Goal: Task Accomplishment & Management: Complete application form

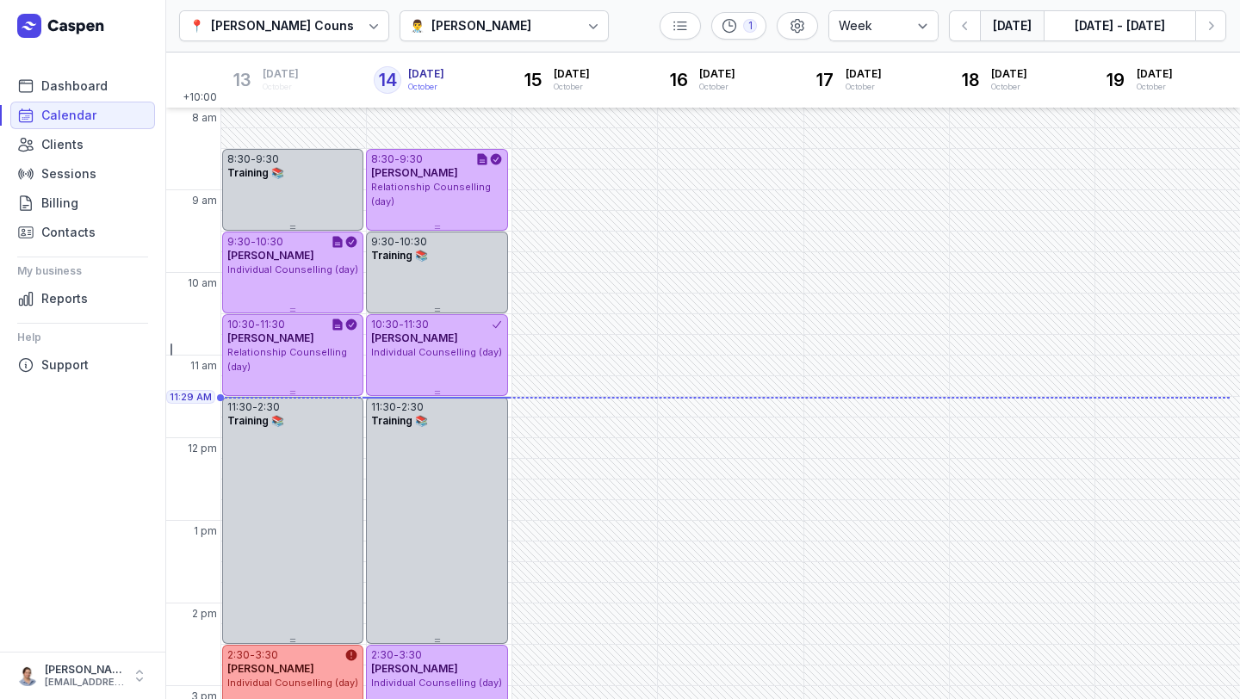
select select "week"
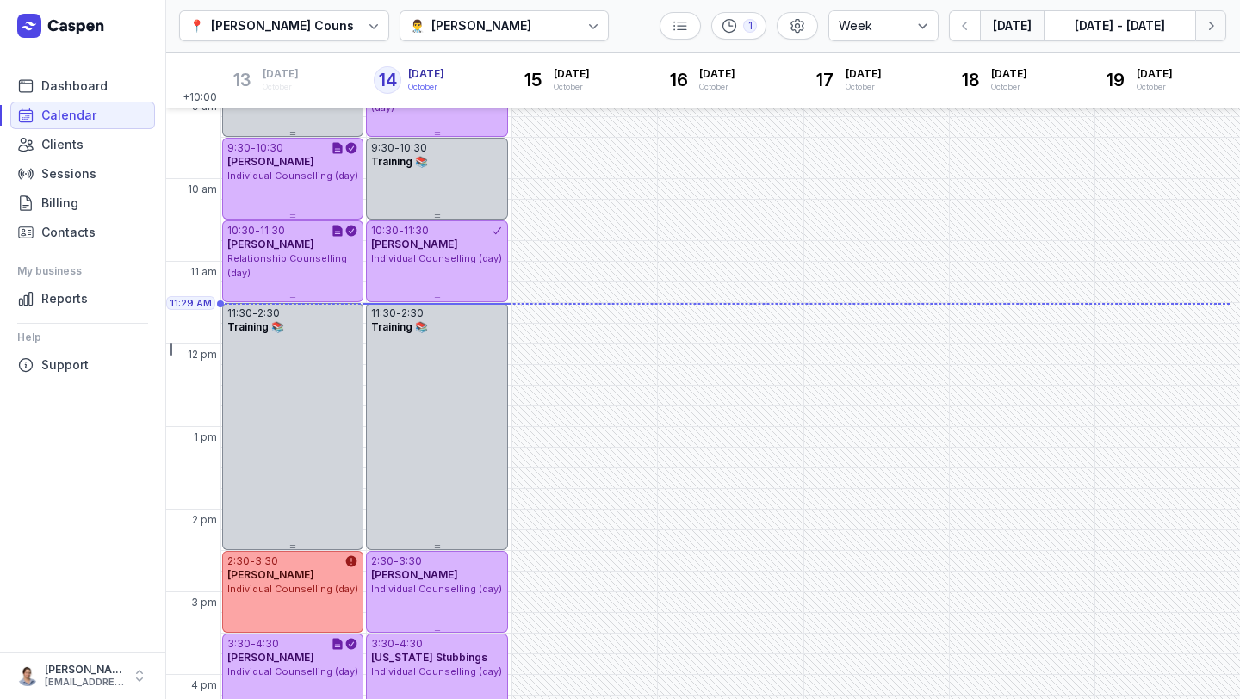
click at [1200, 23] on button "Next week" at bounding box center [1210, 25] width 31 height 31
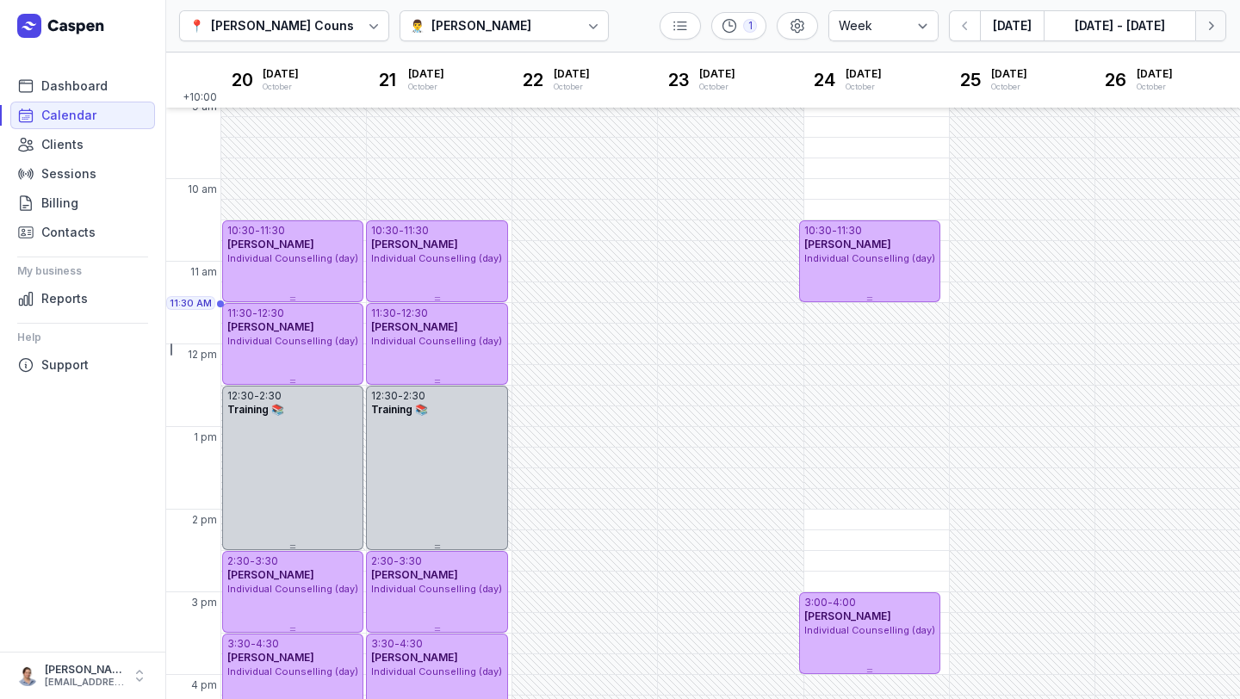
click at [1209, 22] on icon "button" at bounding box center [1211, 26] width 5 height 9
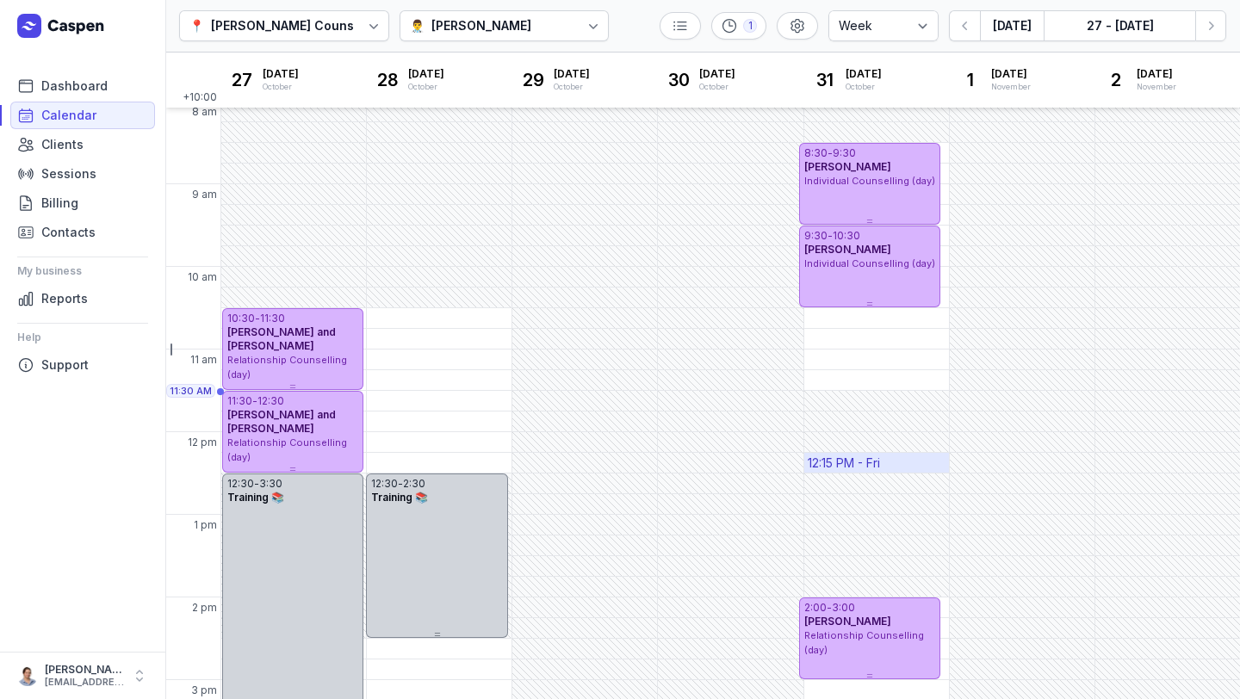
scroll to position [9, 0]
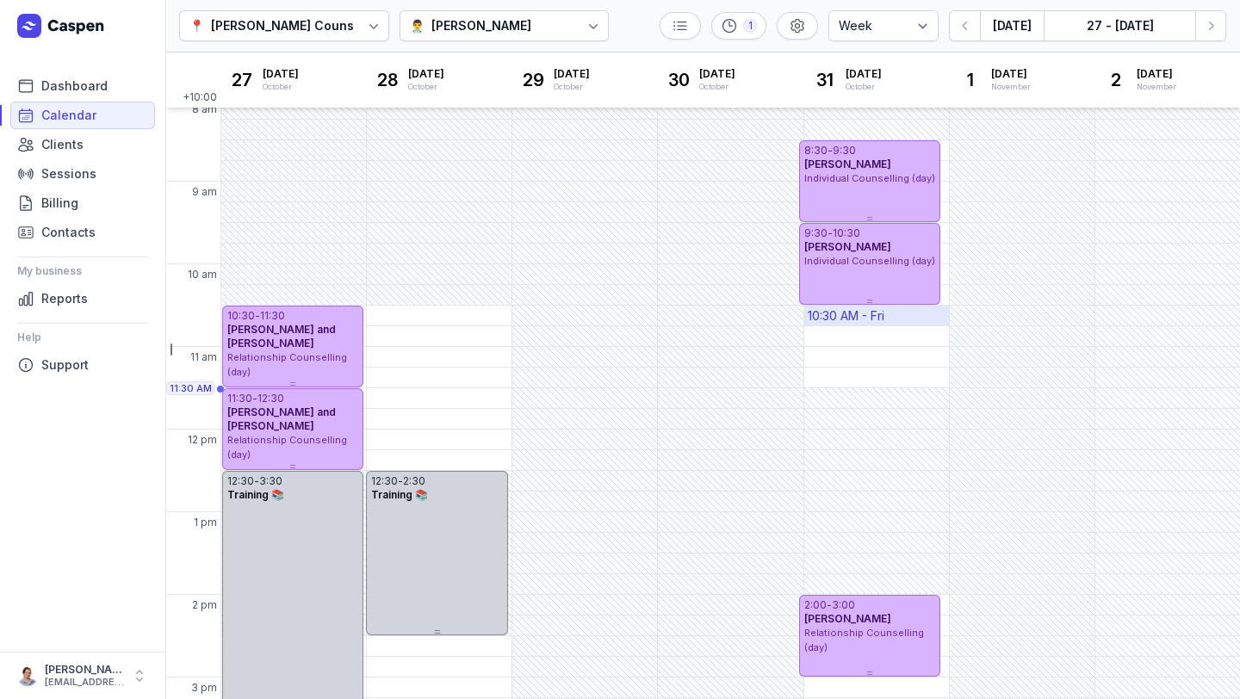
click at [906, 314] on div "10:30 AM - Fri" at bounding box center [876, 316] width 145 height 20
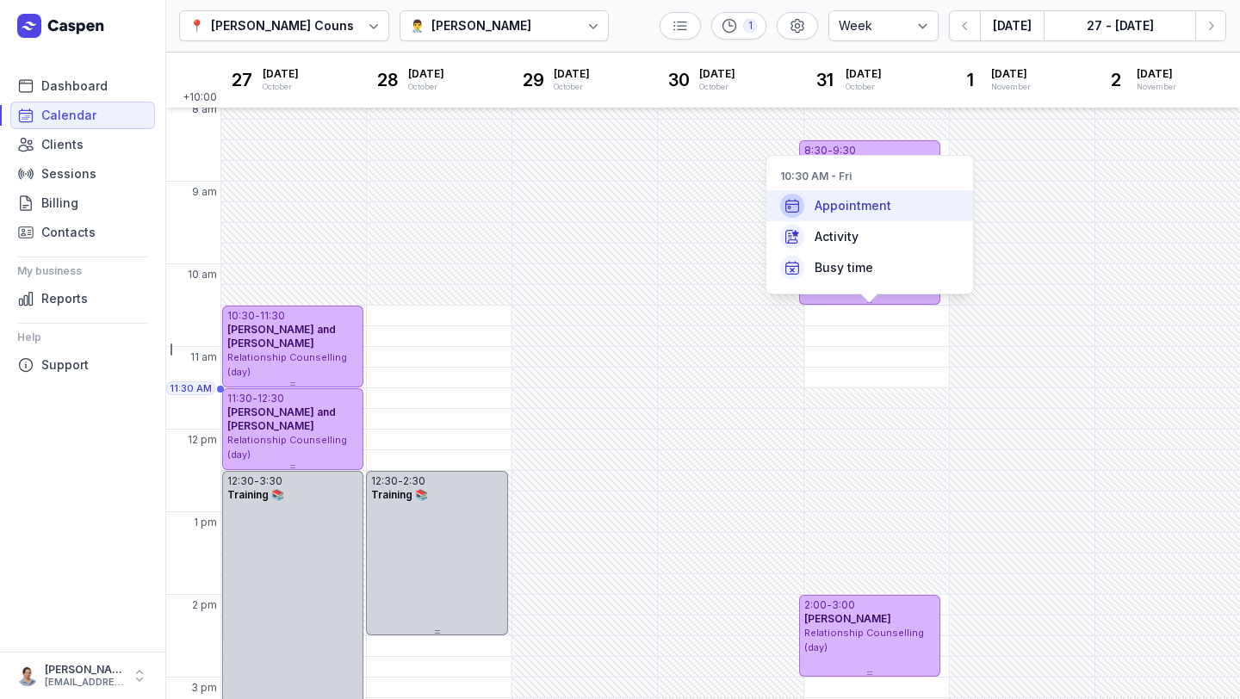
click at [881, 219] on div "Appointment" at bounding box center [869, 205] width 207 height 31
select select
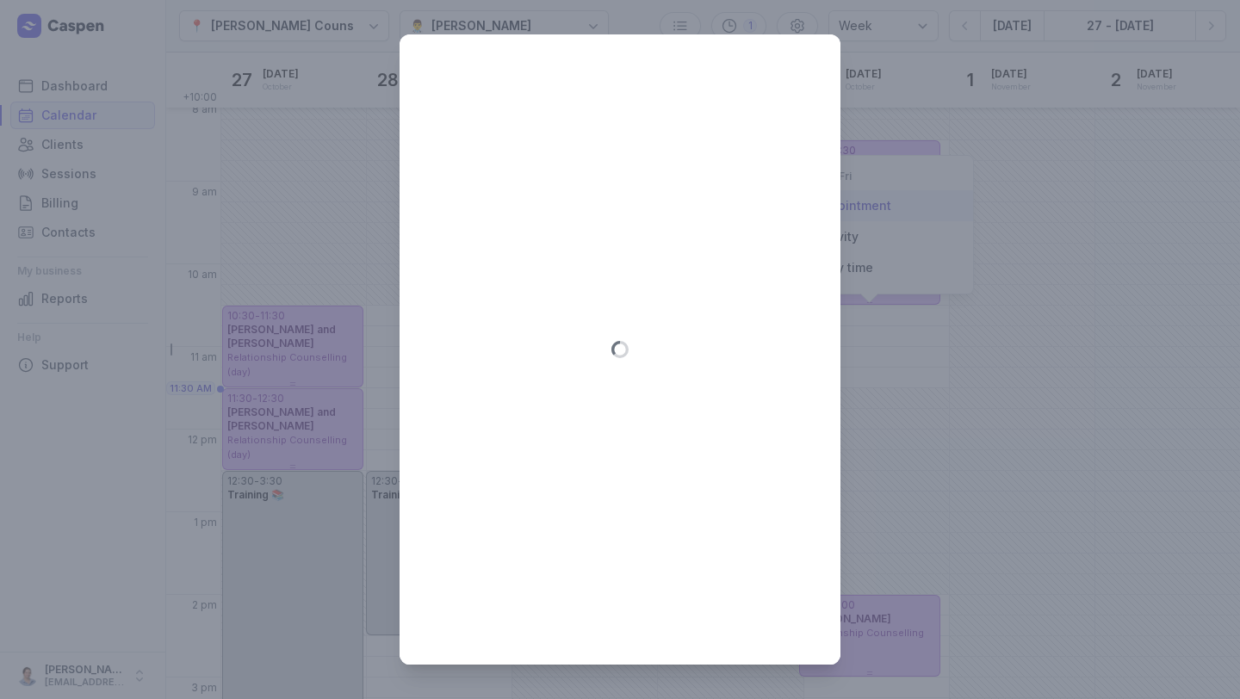
type input "[DATE]"
select select "10:30"
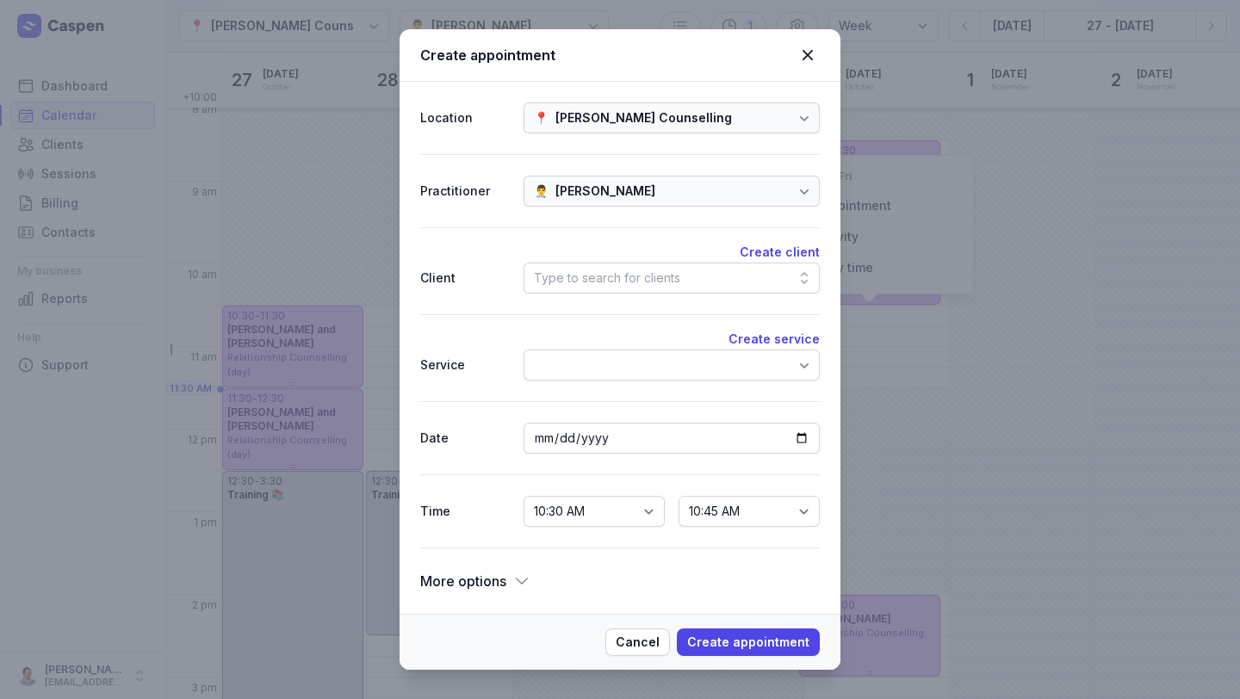
click at [596, 277] on div "Type to search for clients" at bounding box center [607, 278] width 146 height 21
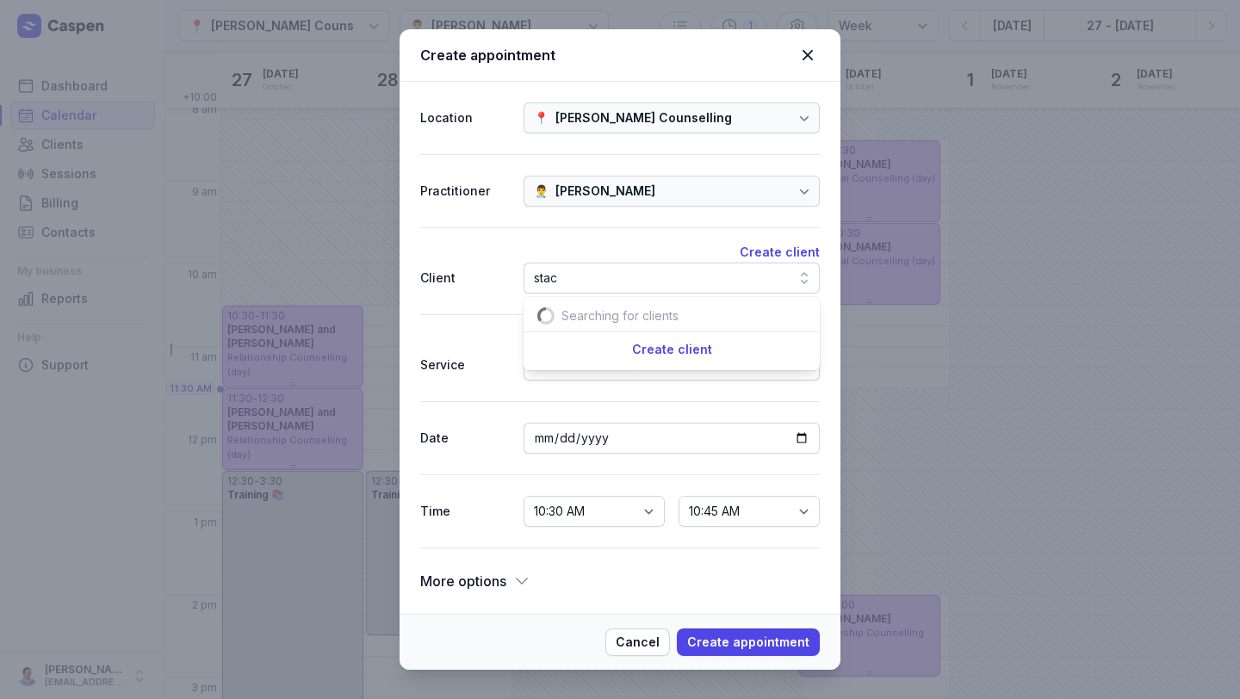
scroll to position [0, 29]
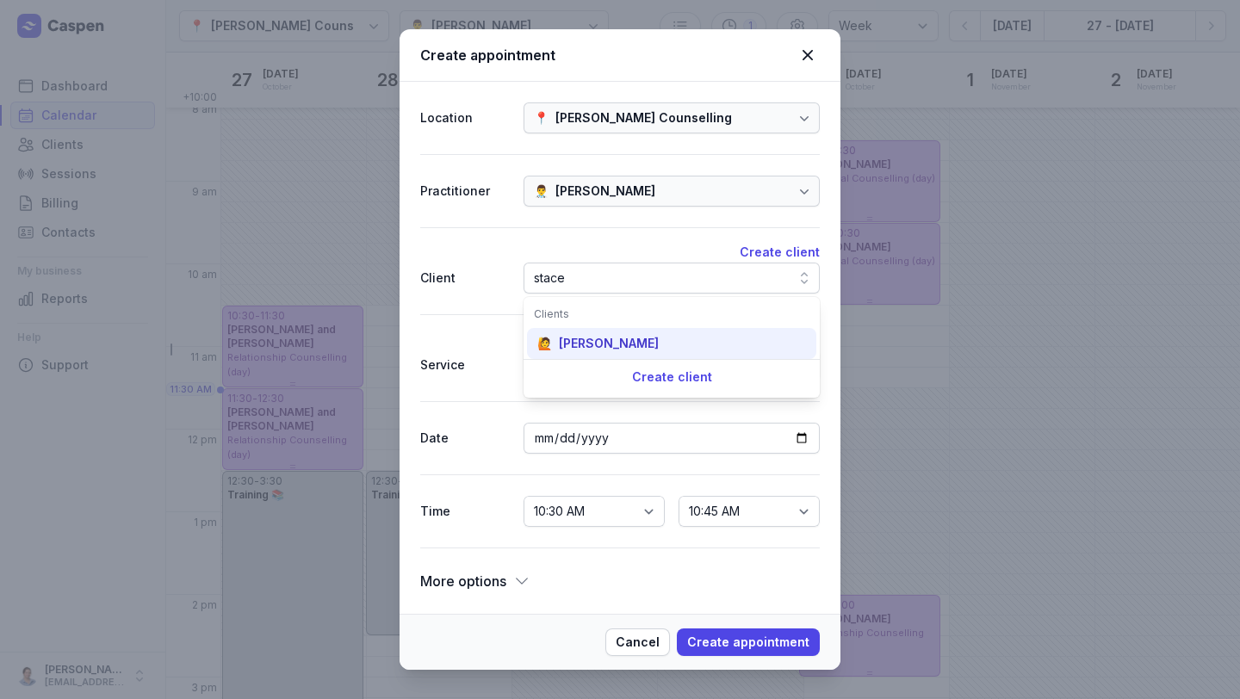
type input "stace"
click at [650, 351] on div "[PERSON_NAME]" at bounding box center [609, 343] width 100 height 17
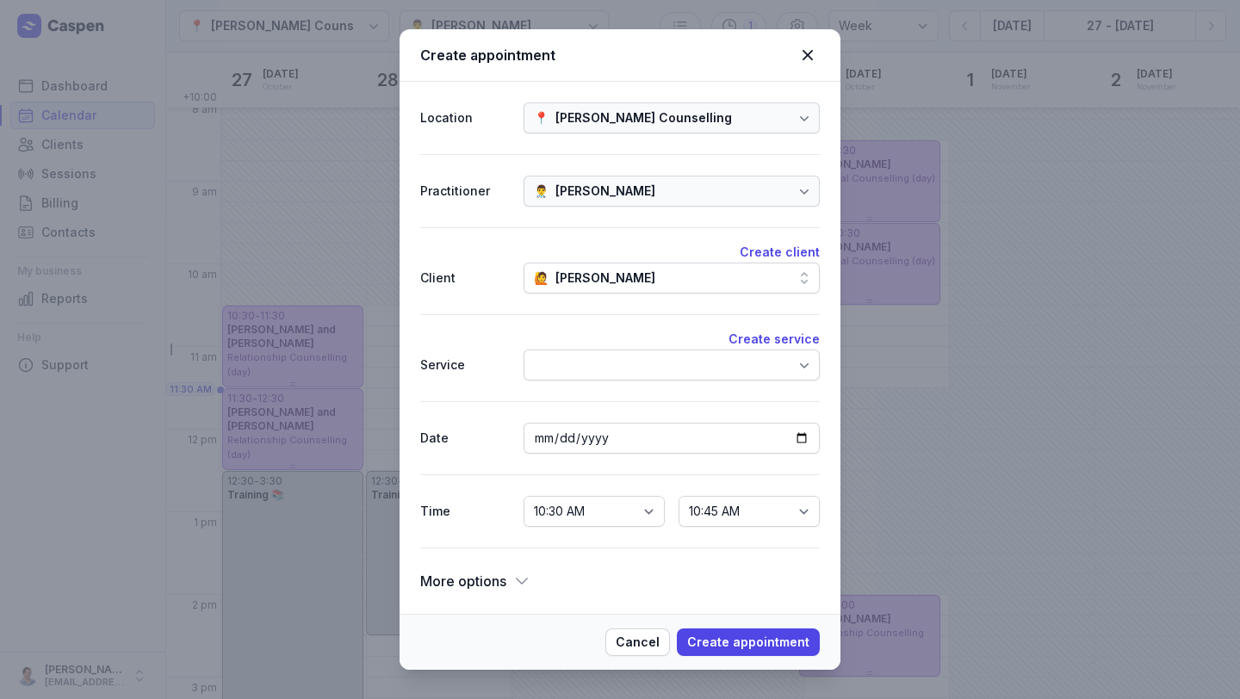
click at [695, 364] on div at bounding box center [671, 364] width 296 height 31
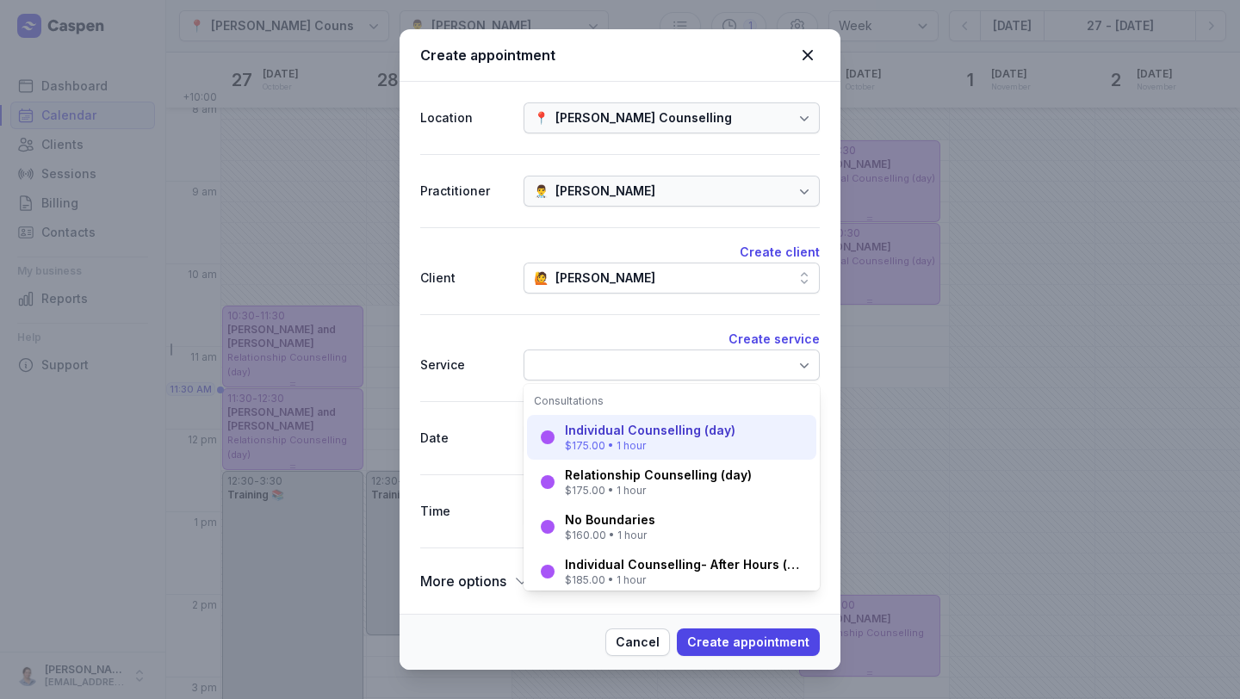
click at [662, 442] on div "$175.00 • 1 hour" at bounding box center [650, 446] width 170 height 14
select select "11:30"
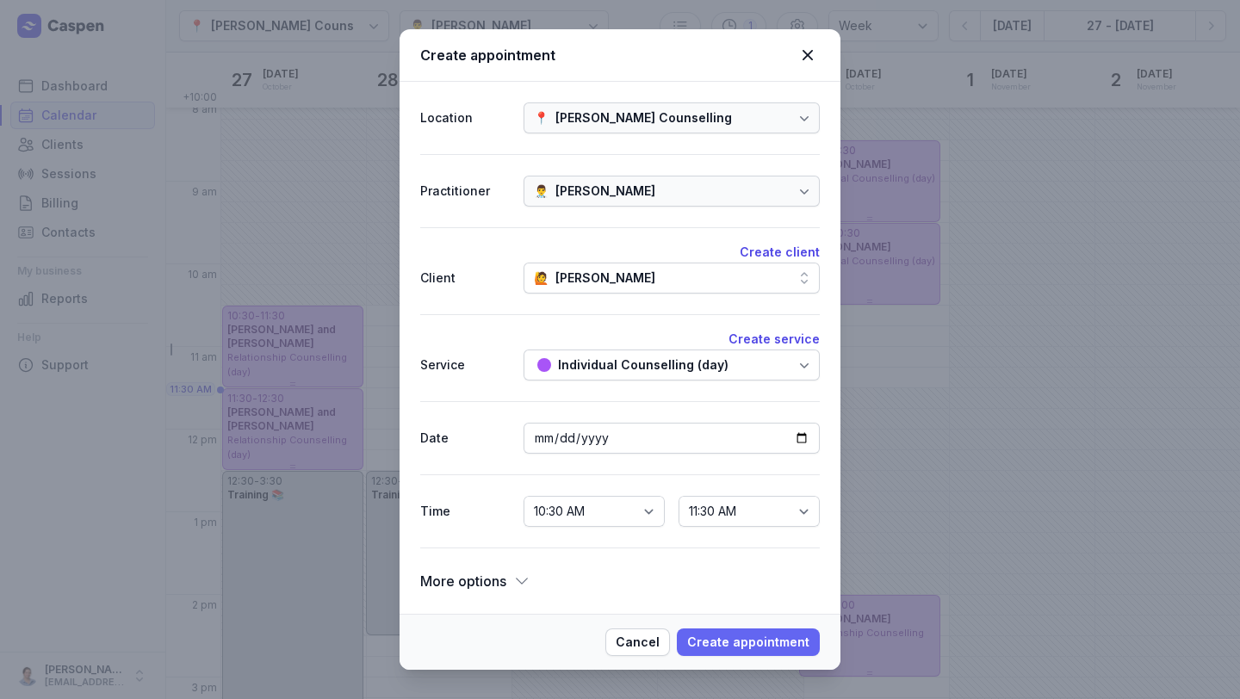
click at [776, 645] on span "Create appointment" at bounding box center [748, 642] width 122 height 21
select select
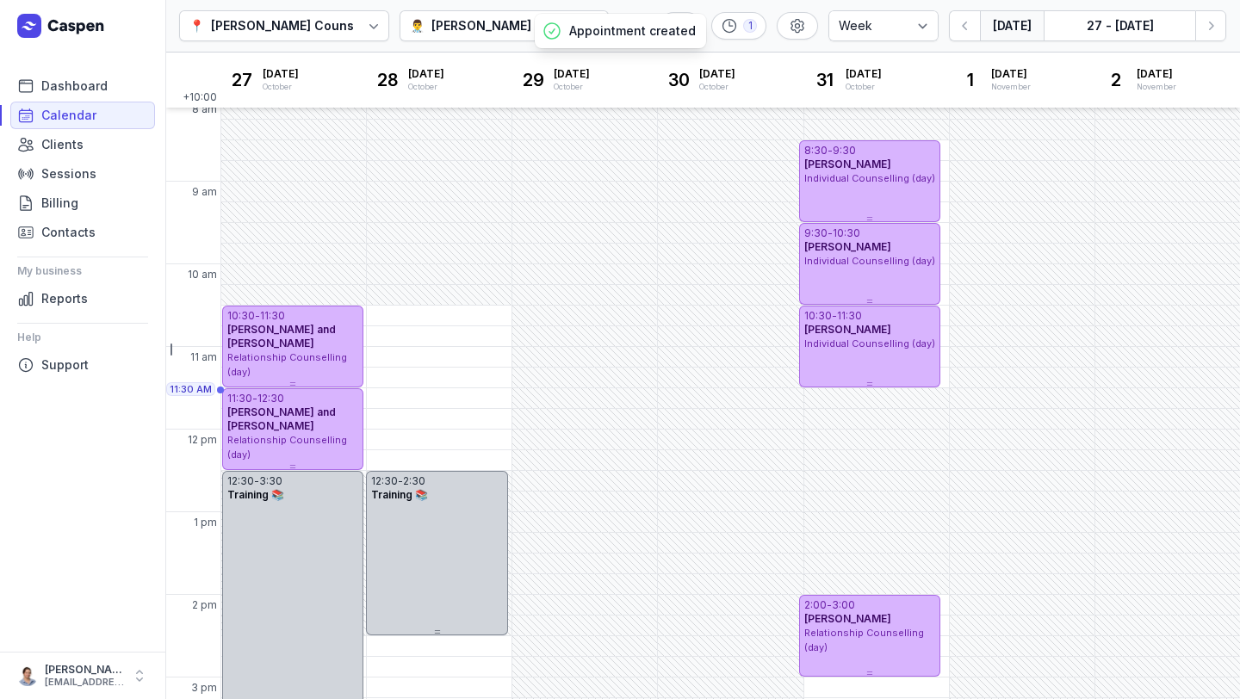
click at [992, 27] on button "[DATE]" at bounding box center [1012, 25] width 64 height 31
